Goal: Information Seeking & Learning: Understand process/instructions

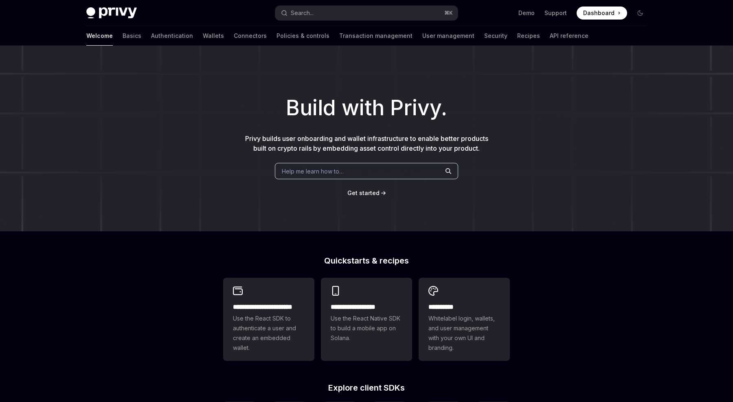
click at [392, 166] on div "Help me learn how to…" at bounding box center [366, 171] width 183 height 16
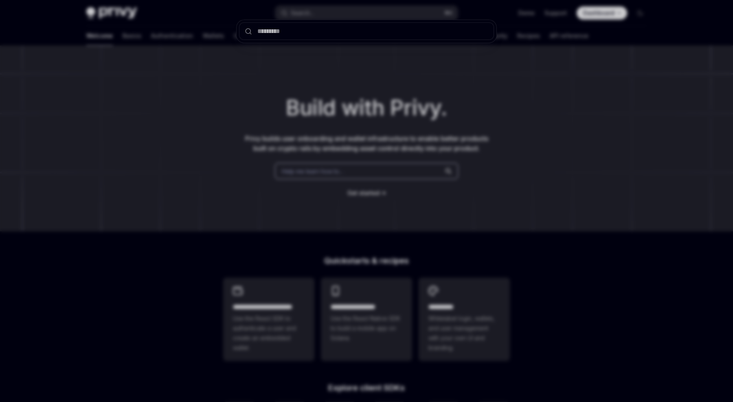
click at [394, 177] on div at bounding box center [366, 201] width 733 height 402
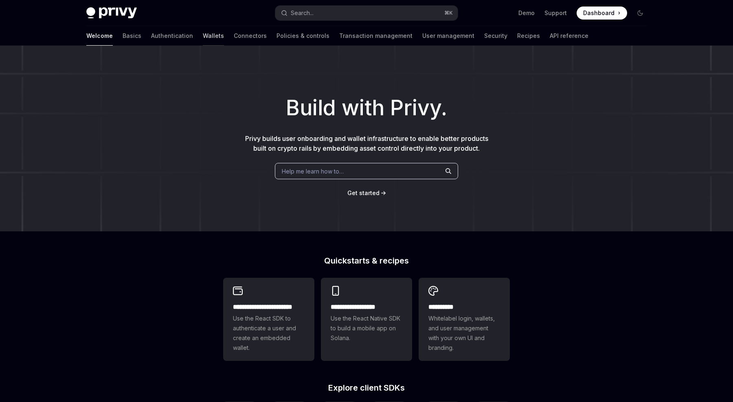
click at [203, 37] on link "Wallets" at bounding box center [213, 36] width 21 height 20
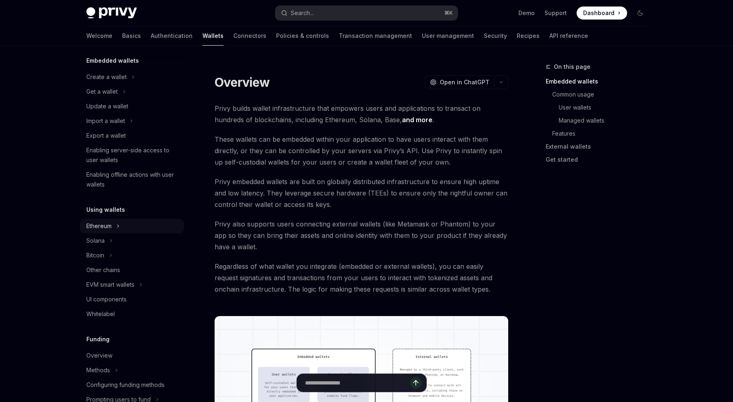
scroll to position [53, 0]
click at [128, 219] on button "Ethereum" at bounding box center [132, 222] width 104 height 15
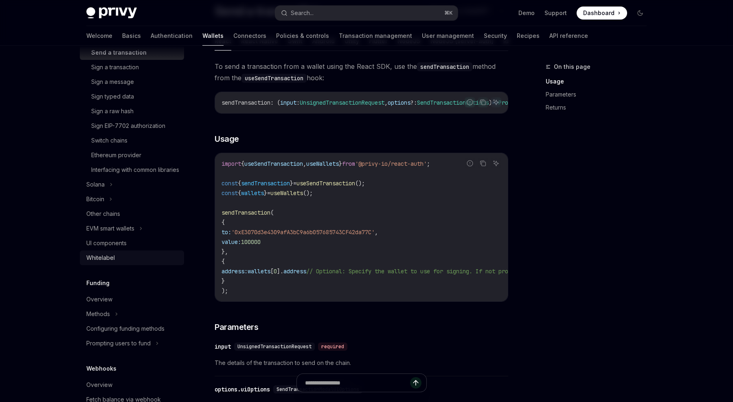
scroll to position [243, 0]
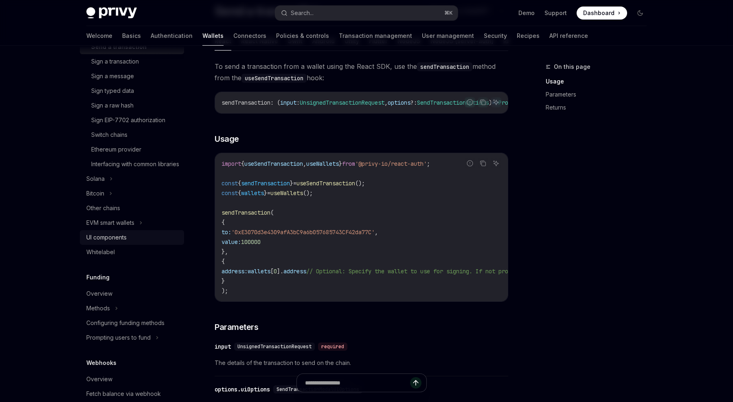
click at [147, 242] on div "UI components" at bounding box center [132, 237] width 93 height 10
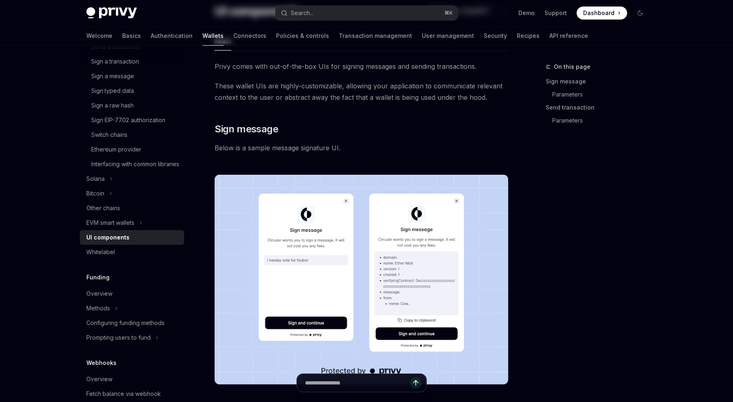
type textarea "*"
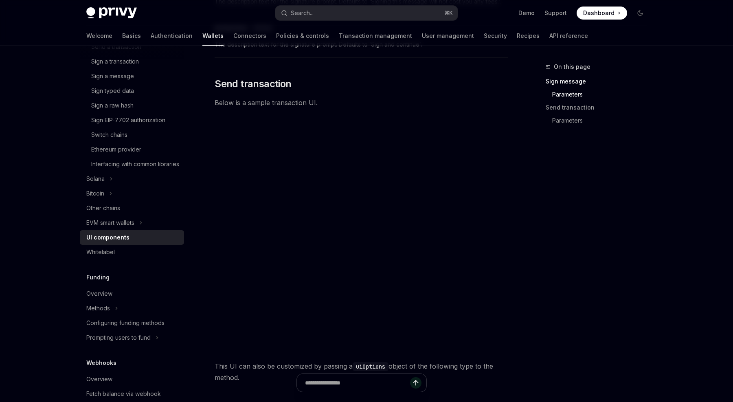
scroll to position [658, 0]
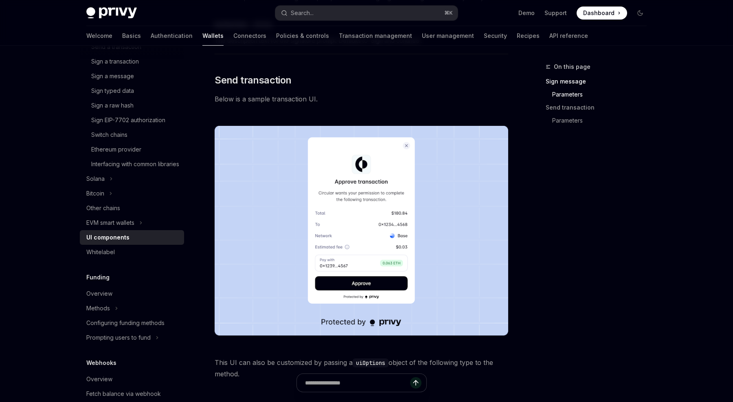
click at [498, 121] on div at bounding box center [361, 231] width 293 height 236
